Goal: Task Accomplishment & Management: Manage account settings

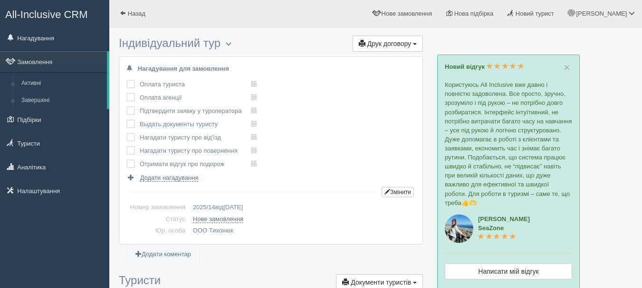
click at [61, 19] on span "All-Inclusive CRM" at bounding box center [46, 15] width 83 height 12
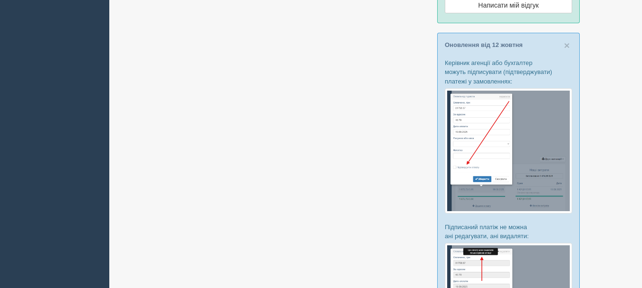
scroll to position [285, 0]
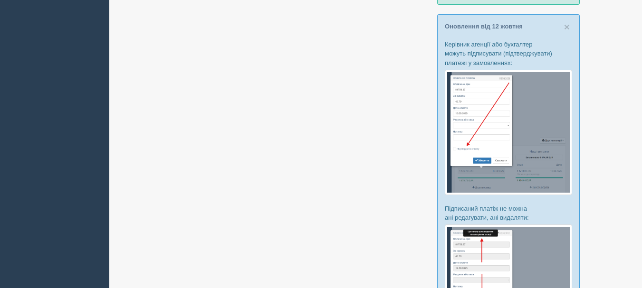
click at [503, 140] on img at bounding box center [508, 132] width 127 height 125
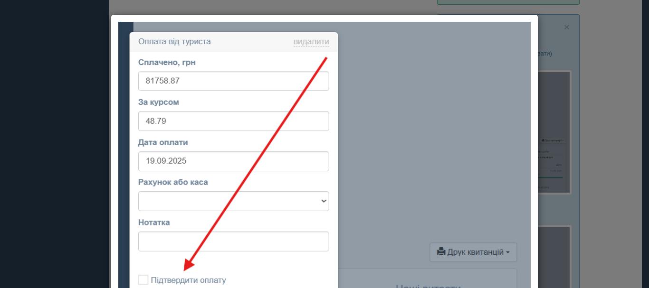
click at [599, 135] on div at bounding box center [324, 144] width 649 height 288
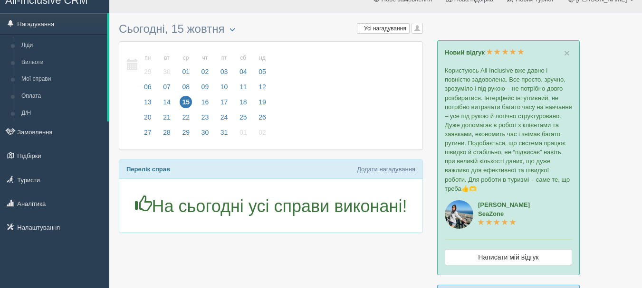
scroll to position [0, 0]
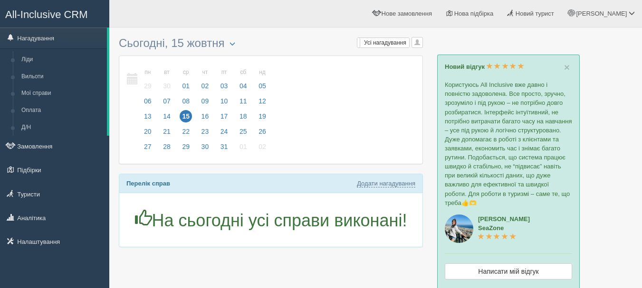
click at [34, 18] on span "All-Inclusive CRM" at bounding box center [46, 15] width 83 height 12
click at [148, 17] on div "[PERSON_NAME] Мій профіль Моя аналітика Для туристів Допомога" at bounding box center [375, 14] width 533 height 28
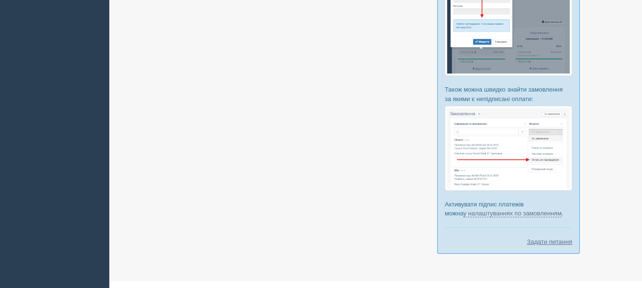
scroll to position [584, 0]
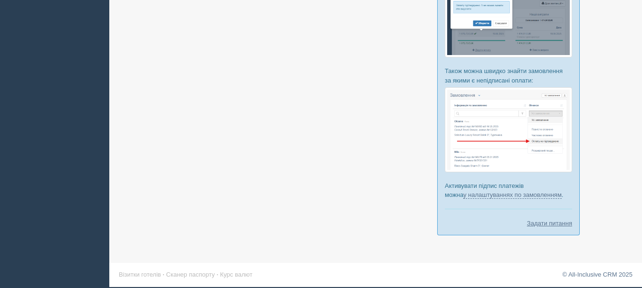
click at [493, 153] on img at bounding box center [508, 129] width 127 height 85
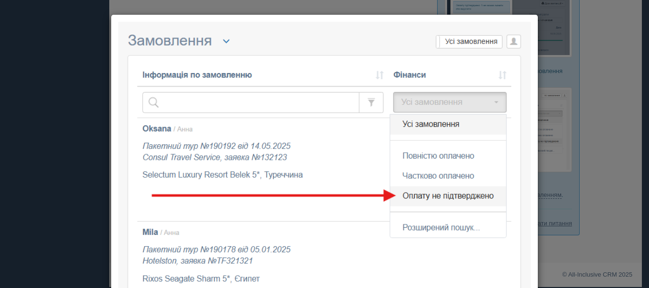
click at [599, 124] on div at bounding box center [324, 144] width 649 height 288
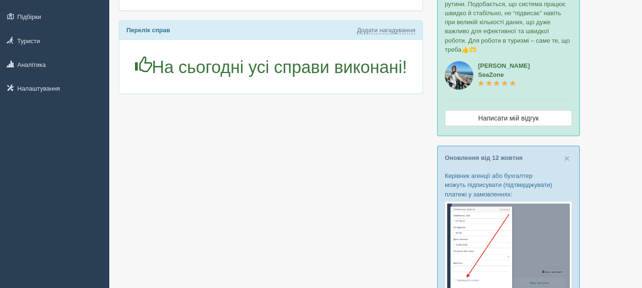
scroll to position [0, 0]
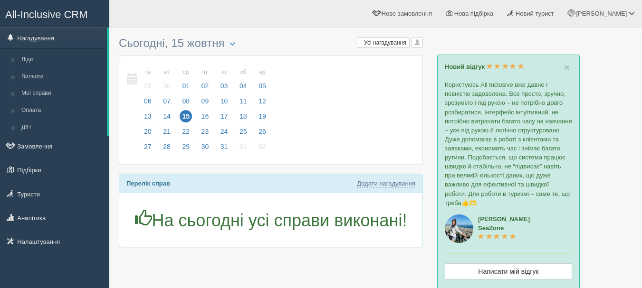
click at [70, 13] on span "All-Inclusive CRM" at bounding box center [46, 15] width 83 height 12
click at [67, 10] on span "All-Inclusive CRM" at bounding box center [46, 15] width 83 height 12
click at [185, 16] on div "[PERSON_NAME] Мій профіль Моя аналітика Для туристів Допомога" at bounding box center [375, 14] width 533 height 28
click at [184, 15] on div "Anna Мій профіль Моя аналітика Для туристів Допомога" at bounding box center [375, 14] width 533 height 28
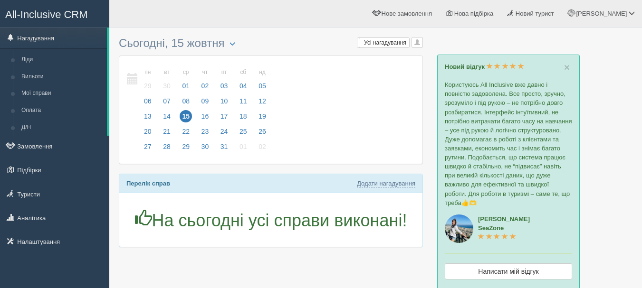
click at [315, 132] on div "пн 13 вт 14 ср 15 чт 16 пт 17 сб 18 нд 19 пн 29 вт 30 ср 01" at bounding box center [270, 110] width 303 height 108
click at [62, 12] on span "All-Inclusive CRM" at bounding box center [46, 15] width 83 height 12
click at [52, 242] on link "Налаштування" at bounding box center [54, 241] width 109 height 21
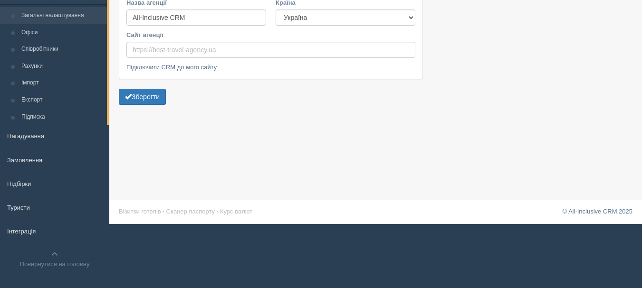
scroll to position [70, 0]
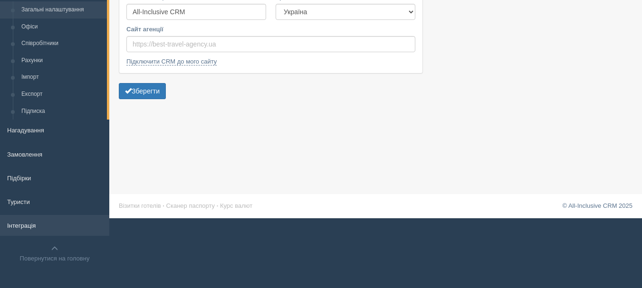
click at [49, 223] on link "Інтеграція" at bounding box center [54, 225] width 109 height 21
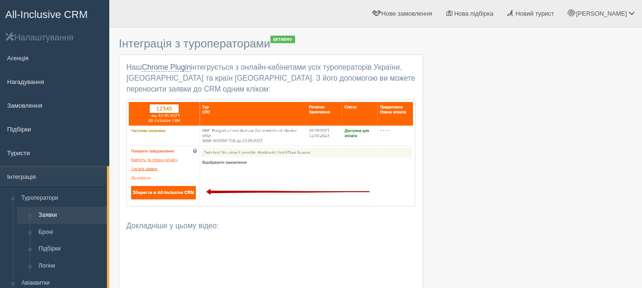
click at [54, 13] on span "All-Inclusive CRM" at bounding box center [46, 15] width 83 height 12
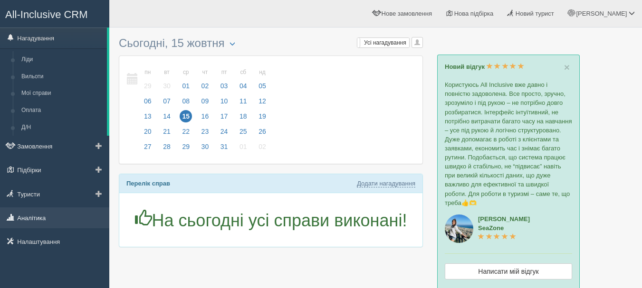
click at [35, 226] on link "Аналітика" at bounding box center [54, 218] width 109 height 21
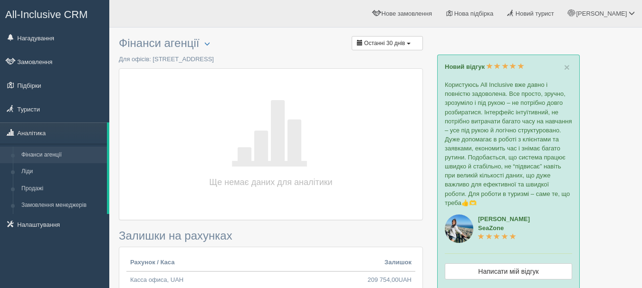
click at [239, 44] on h3 "Фінанси агенції Обрати офіс Скачати в Excel Останні 30 днів" at bounding box center [271, 43] width 304 height 13
click at [76, 206] on link "Замовлення менеджерів" at bounding box center [62, 205] width 90 height 17
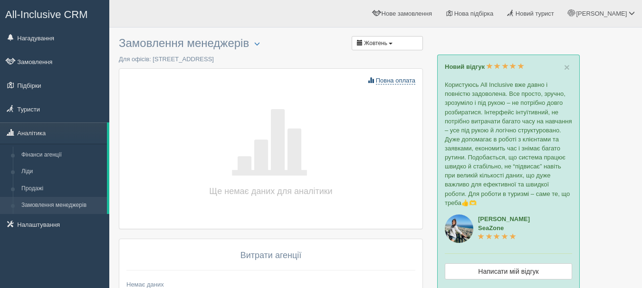
click at [401, 79] on span "Повна оплата" at bounding box center [395, 81] width 39 height 8
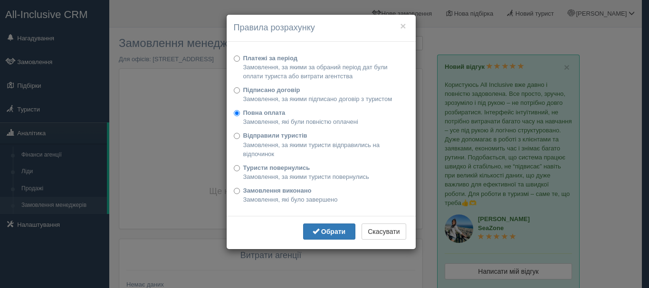
click at [428, 120] on div "× Правила розрахунку Платежі за період Замовлення, за якими за обраний період д…" at bounding box center [324, 144] width 649 height 288
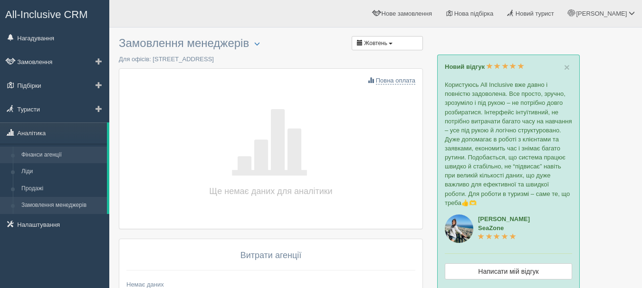
click at [32, 153] on link "Фінанси агенції" at bounding box center [62, 155] width 90 height 17
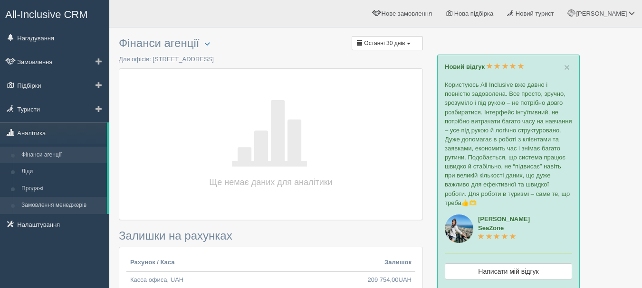
click at [59, 205] on link "Замовлення менеджерів" at bounding box center [62, 205] width 90 height 17
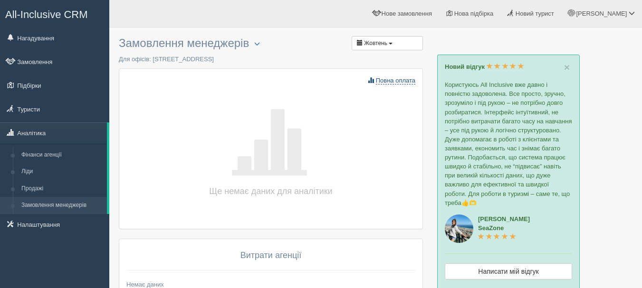
click at [409, 82] on span "Повна оплата" at bounding box center [395, 81] width 39 height 8
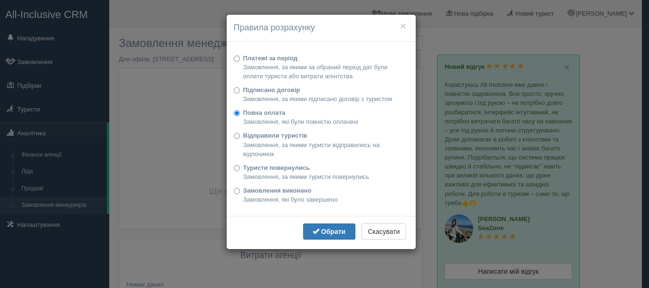
click at [427, 165] on div "× Правила розрахунку Платежі за період Замовлення, за якими за обраний період д…" at bounding box center [324, 144] width 649 height 288
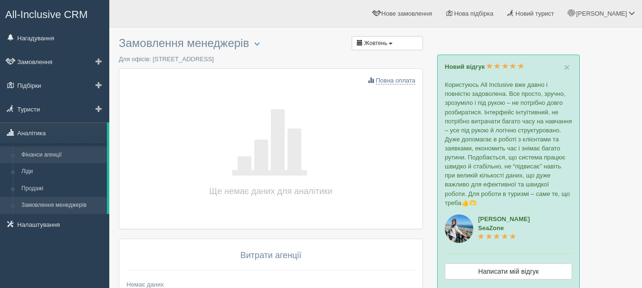
click at [69, 154] on link "Фінанси агенції" at bounding box center [62, 155] width 90 height 17
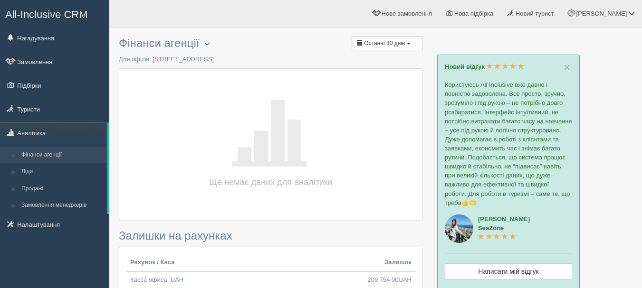
click at [64, 14] on span "All-Inclusive CRM" at bounding box center [46, 15] width 83 height 12
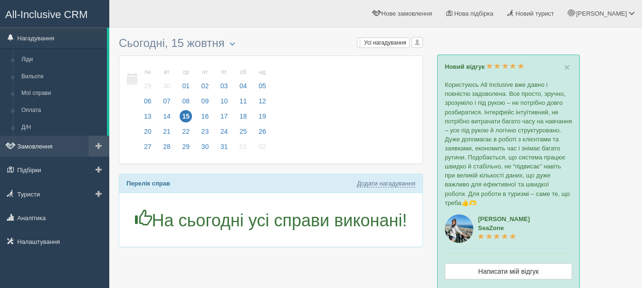
click at [68, 138] on link "Замовлення" at bounding box center [54, 146] width 109 height 21
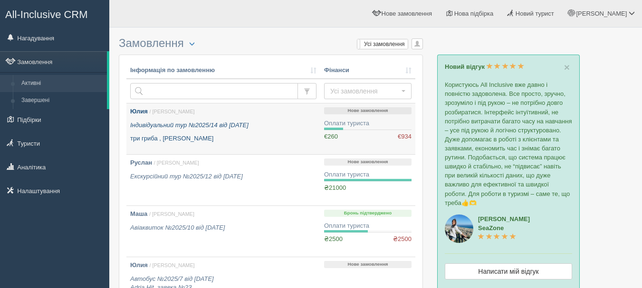
click at [283, 135] on p "три гриба , Барбадос" at bounding box center [223, 138] width 186 height 9
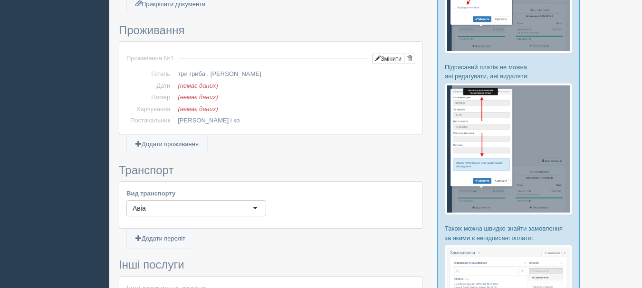
scroll to position [618, 0]
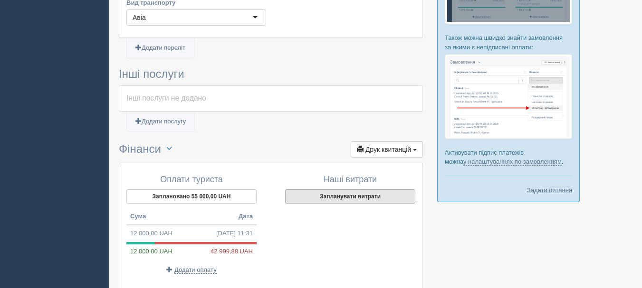
click at [350, 199] on button "Запланувати витрати" at bounding box center [350, 197] width 130 height 14
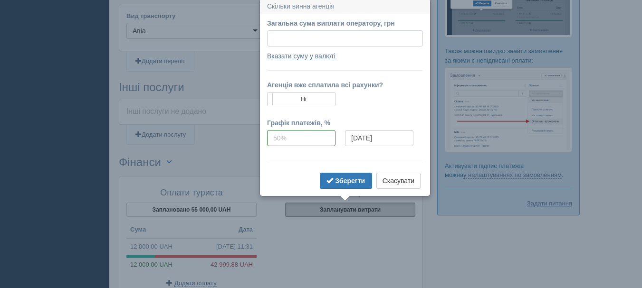
scroll to position [602, 0]
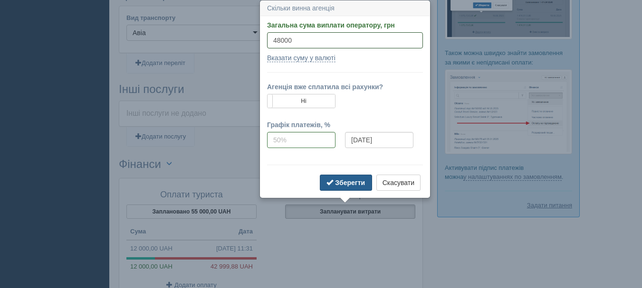
type input "48000"
click at [337, 185] on b "Зберегти" at bounding box center [350, 183] width 30 height 8
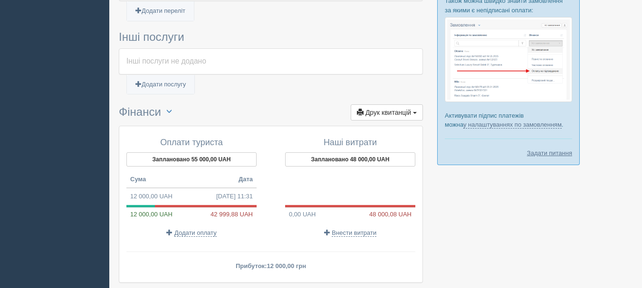
scroll to position [697, 0]
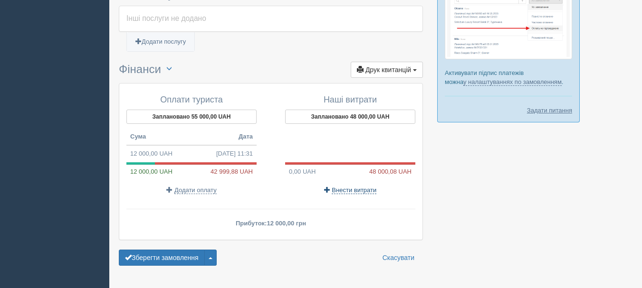
click at [359, 191] on span "Внести витрати" at bounding box center [354, 191] width 45 height 8
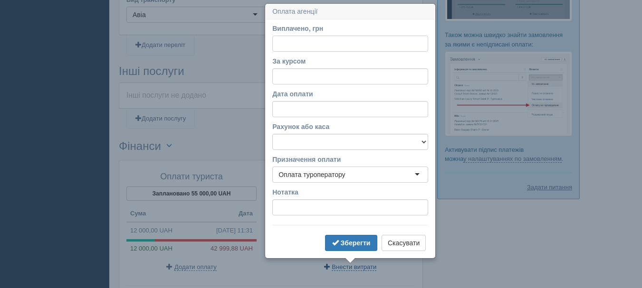
scroll to position [624, 0]
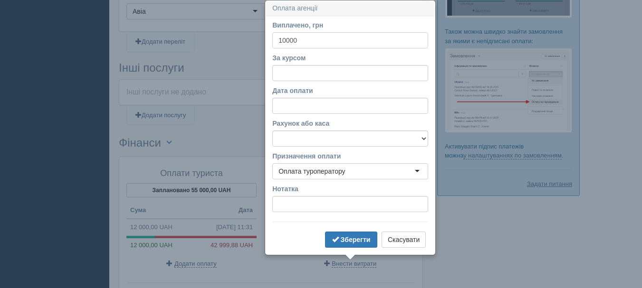
type input "10000"
click at [394, 134] on select "Касса офиса счет Приват Счет УкрСиббанк" at bounding box center [350, 139] width 156 height 16
select select "51"
click at [272, 131] on select "Касса офиса счет Приват Счет УкрСиббанк" at bounding box center [350, 139] width 156 height 16
click at [373, 210] on input "Нотатка" at bounding box center [350, 204] width 156 height 16
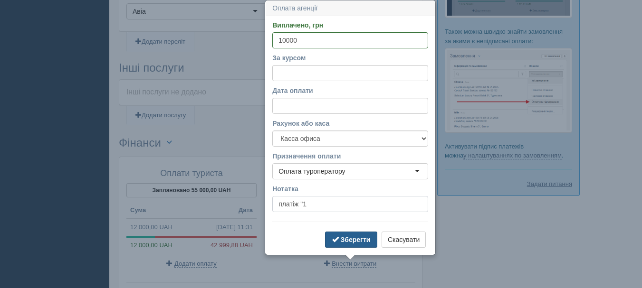
type input "платіж "1"
click at [340, 245] on button "Зберегти" at bounding box center [351, 240] width 52 height 16
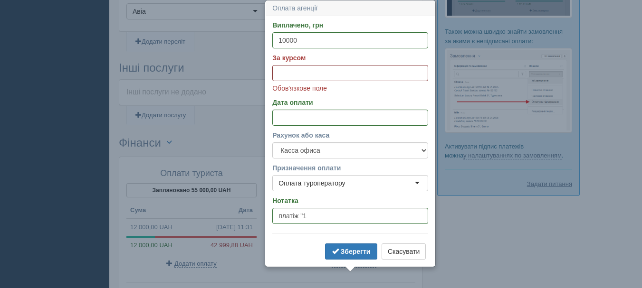
click at [387, 69] on input "За курсом" at bounding box center [350, 73] width 156 height 16
type input "38"
drag, startPoint x: 338, startPoint y: 261, endPoint x: 343, endPoint y: 256, distance: 6.4
click at [341, 257] on div "Зберегти Скасувати" at bounding box center [350, 253] width 156 height 19
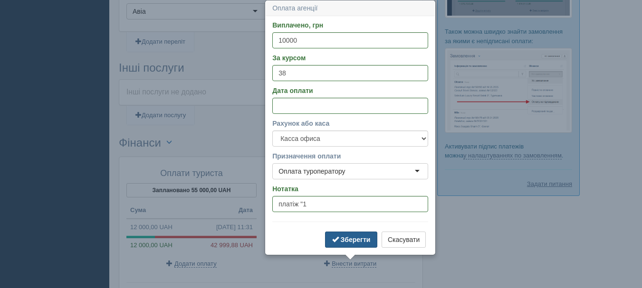
click at [349, 237] on b "Зберегти" at bounding box center [356, 240] width 30 height 8
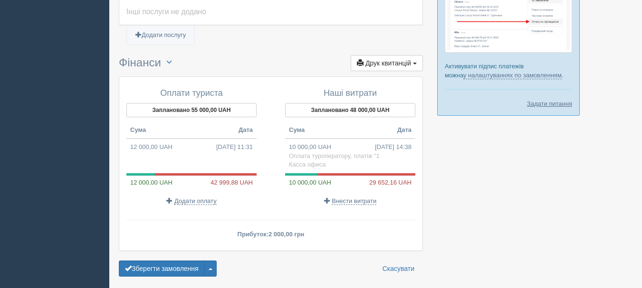
scroll to position [741, 0]
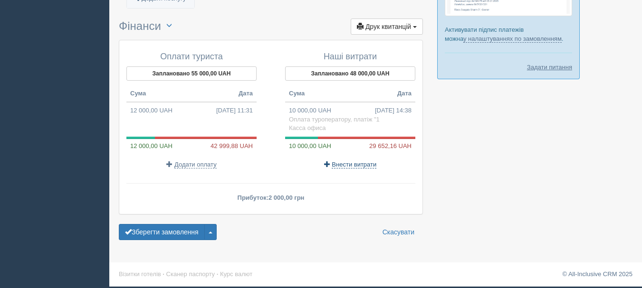
click at [355, 164] on span "Внести витрати" at bounding box center [354, 165] width 45 height 8
select select
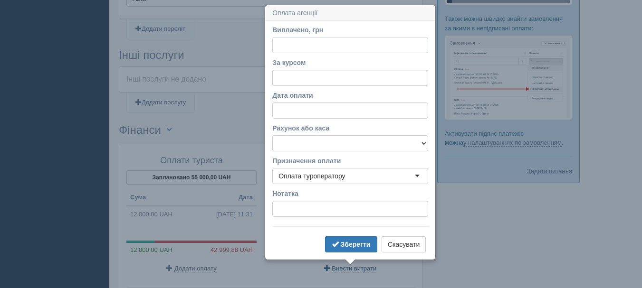
scroll to position [641, 0]
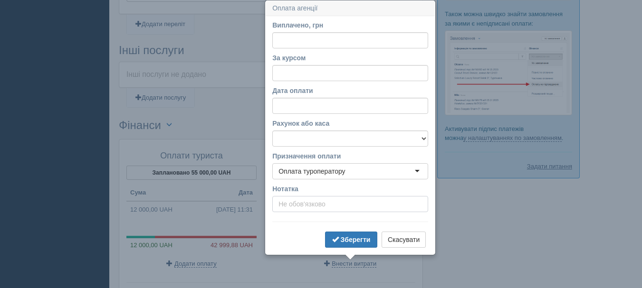
click at [361, 204] on input "Нотатка" at bounding box center [350, 204] width 156 height 16
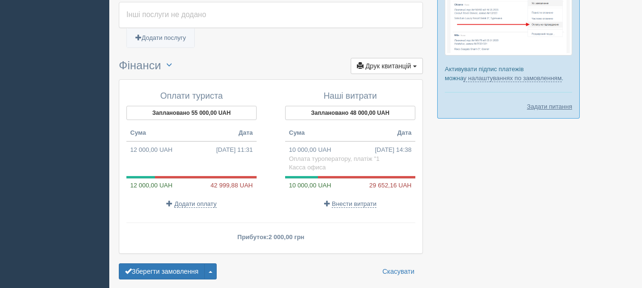
scroll to position [736, 0]
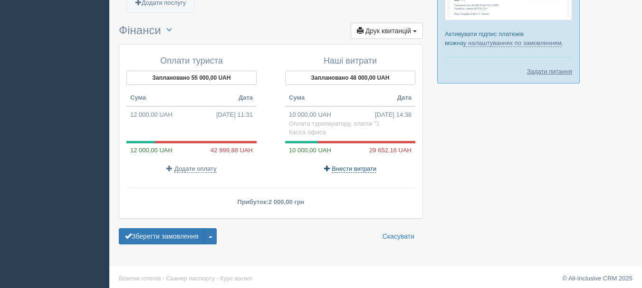
click at [353, 172] on span "Внести витрати" at bounding box center [354, 169] width 45 height 8
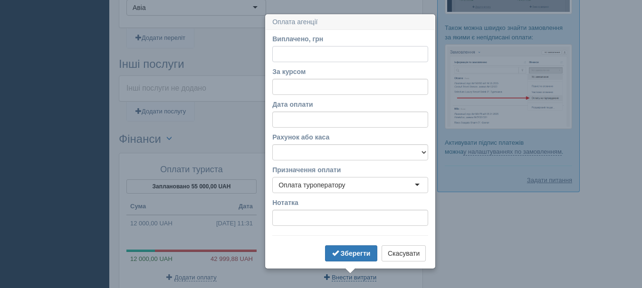
scroll to position [641, 0]
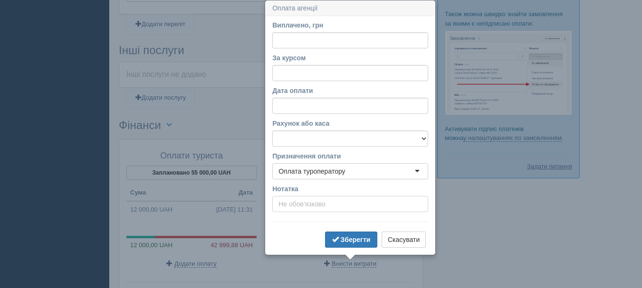
click at [359, 205] on input "Нотатка" at bounding box center [350, 204] width 156 height 16
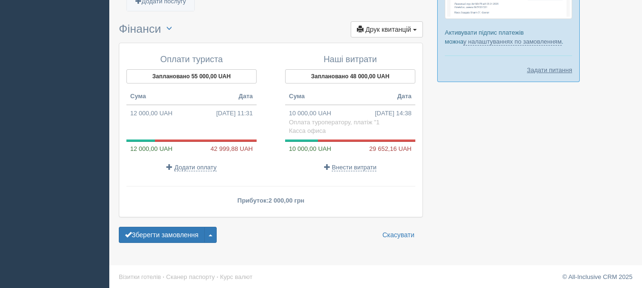
scroll to position [741, 0]
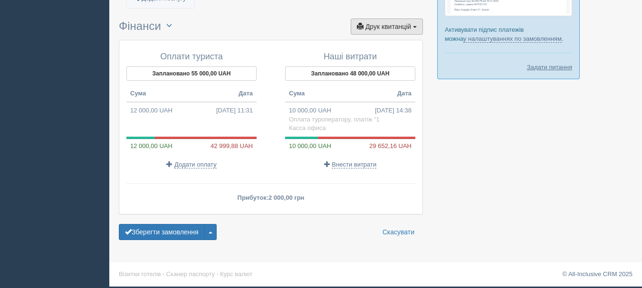
click at [410, 27] on span "Друк квитанцій" at bounding box center [388, 27] width 46 height 8
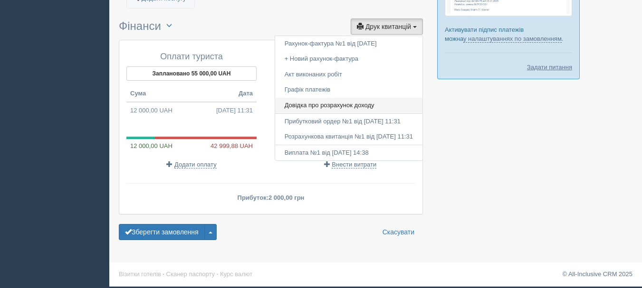
click at [368, 102] on link "Довідка про розрахунок доходу" at bounding box center [348, 106] width 147 height 16
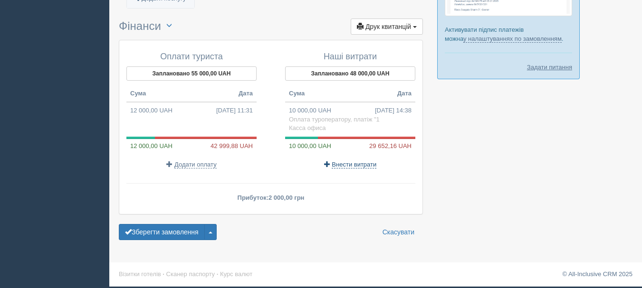
click at [356, 166] on span "Внести витрати" at bounding box center [354, 165] width 45 height 8
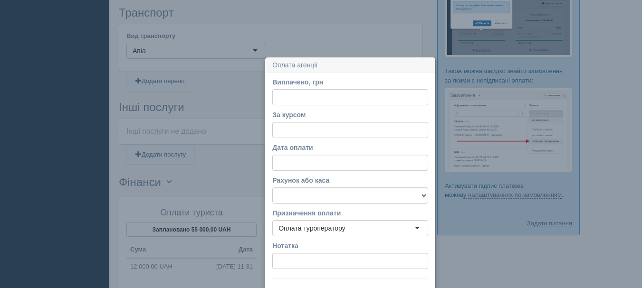
scroll to position [641, 0]
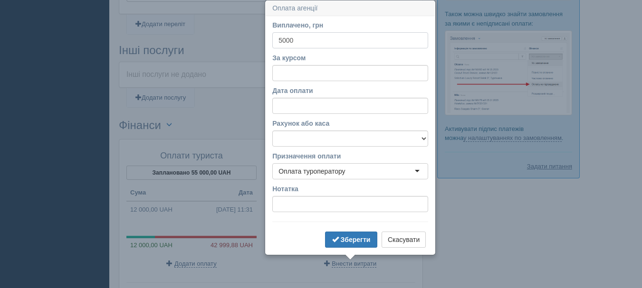
type input "5000"
click at [328, 73] on input "За курсом" at bounding box center [350, 73] width 156 height 16
type input "38"
click at [366, 205] on input "Нотатка" at bounding box center [350, 204] width 156 height 16
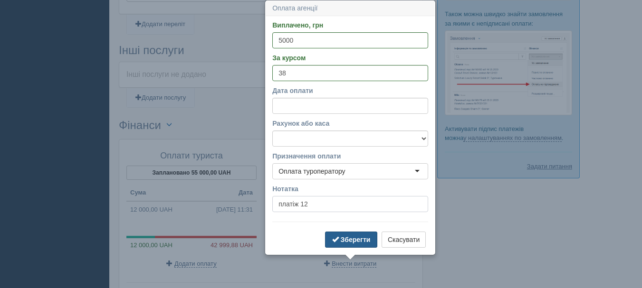
type input "платіж 12"
click at [347, 237] on b "Зберегти" at bounding box center [356, 240] width 30 height 8
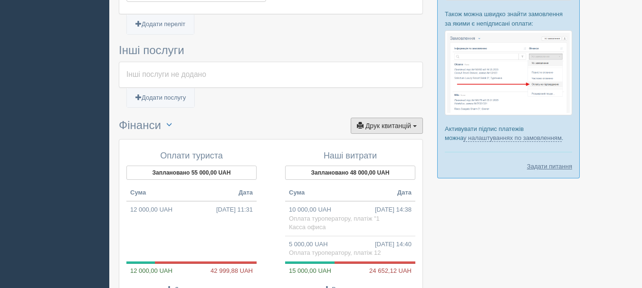
click at [409, 131] on button "Друк квитанцій Друк" at bounding box center [387, 126] width 72 height 16
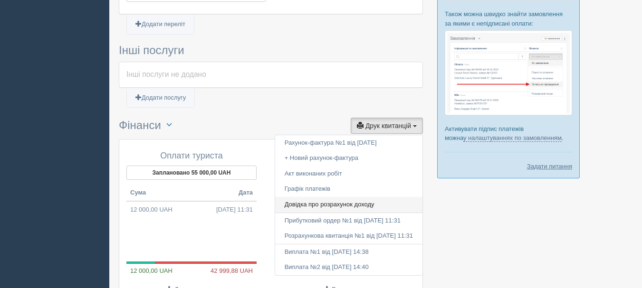
click at [321, 206] on link "Довідка про розрахунок доходу" at bounding box center [348, 205] width 147 height 16
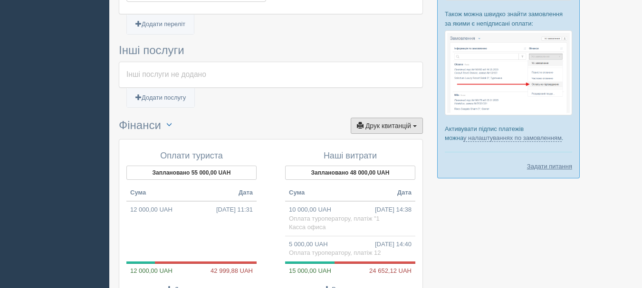
click at [408, 126] on span "Друк квитанцій" at bounding box center [388, 126] width 46 height 8
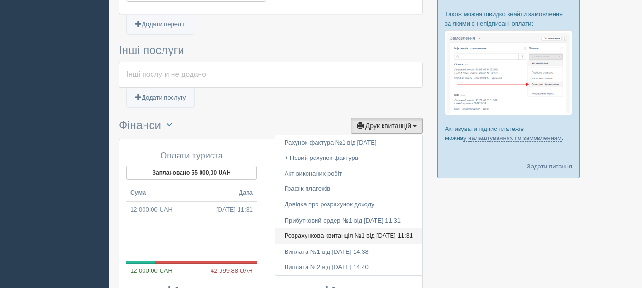
click at [411, 232] on link "Розрахункова квитанція №1 від 27.05.2025 11:31" at bounding box center [348, 237] width 147 height 16
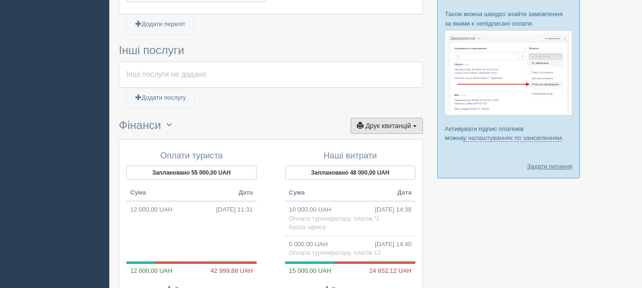
click at [400, 128] on span "Друк квитанцій" at bounding box center [388, 126] width 46 height 8
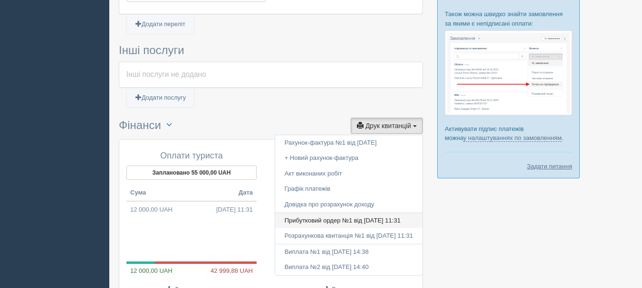
scroll to position [689, 0]
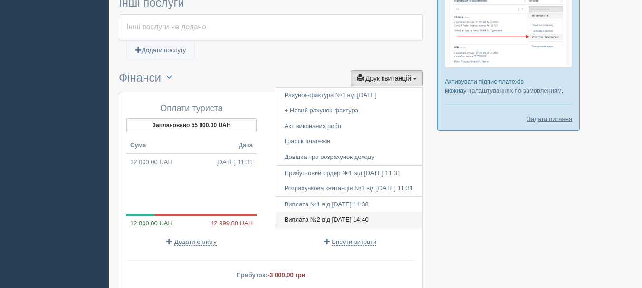
click at [377, 223] on link "Виплата №2 від 15.10.2025 14:40" at bounding box center [348, 220] width 147 height 16
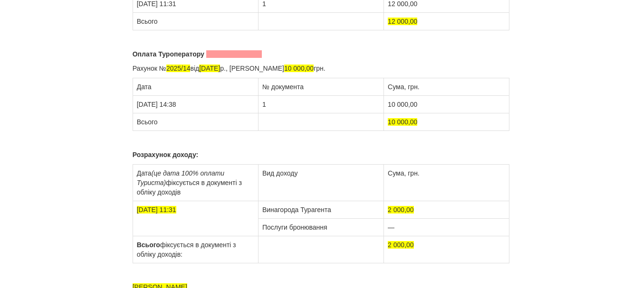
scroll to position [147, 0]
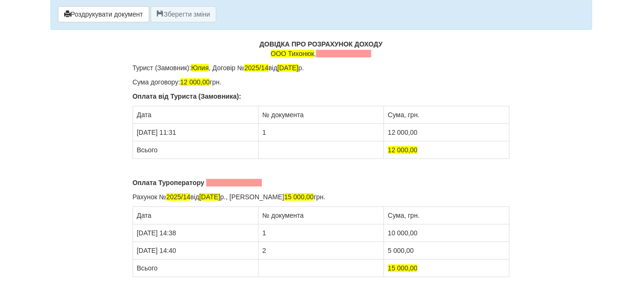
scroll to position [95, 0]
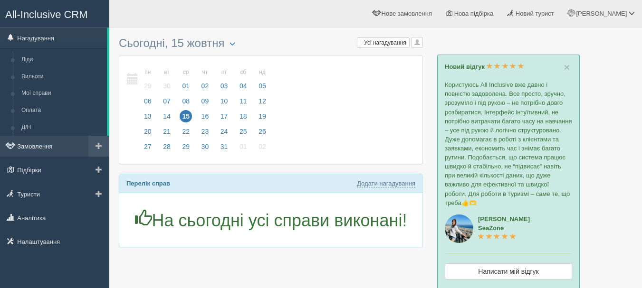
click at [58, 143] on link "Замовлення" at bounding box center [54, 146] width 109 height 21
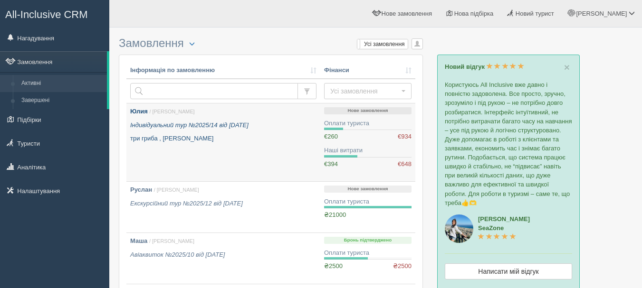
click at [274, 161] on link "Юлия / Anna Т. Індивідуальний тур №2025/14 від 21.05.2025 три гриба , Барбадос" at bounding box center [223, 143] width 194 height 78
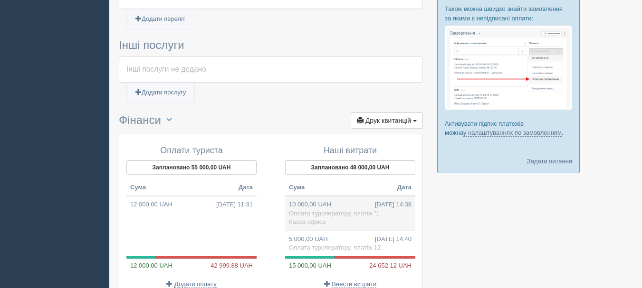
scroll to position [665, 0]
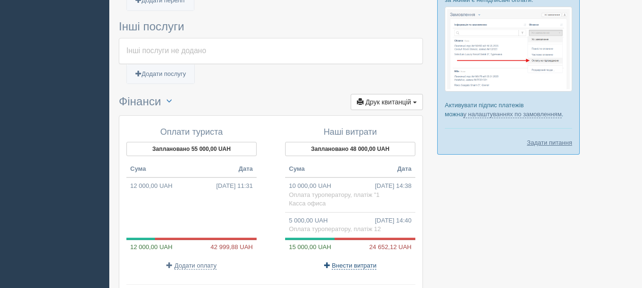
click at [362, 267] on span "Внести витрати" at bounding box center [354, 266] width 45 height 8
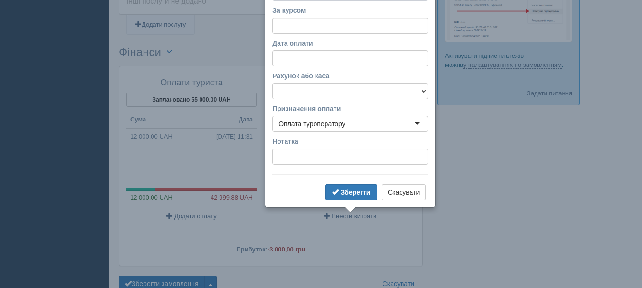
scroll to position [429, 0]
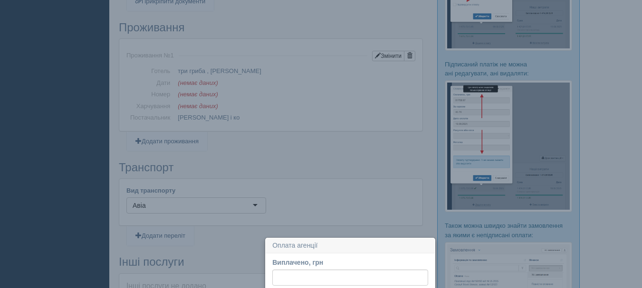
click at [382, 181] on div "Вид транспорту Авіа Авіа" at bounding box center [270, 202] width 303 height 47
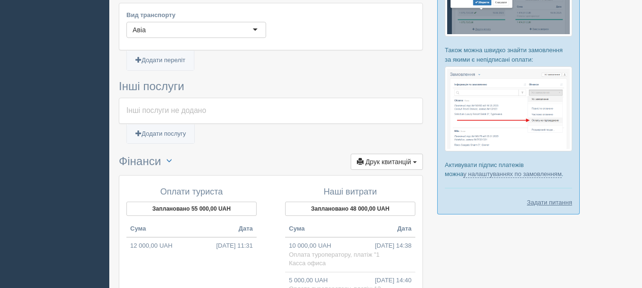
scroll to position [620, 0]
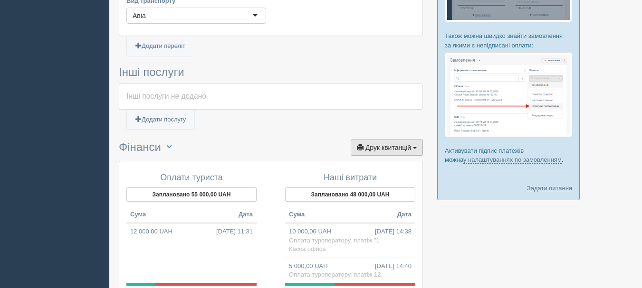
click at [395, 148] on span "Друк квитанцій" at bounding box center [388, 148] width 46 height 8
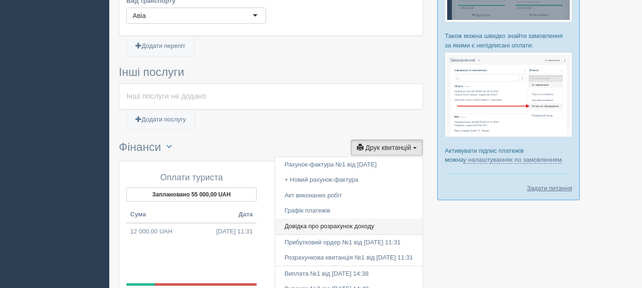
click at [343, 223] on link "Довідка про розрахунок доходу" at bounding box center [348, 227] width 147 height 16
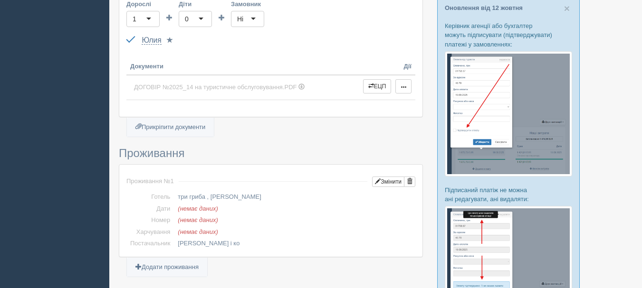
scroll to position [0, 0]
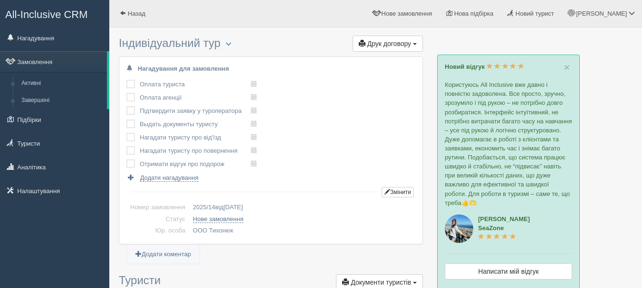
click at [78, 18] on span "All-Inclusive CRM" at bounding box center [46, 15] width 83 height 12
